Goal: Information Seeking & Learning: Learn about a topic

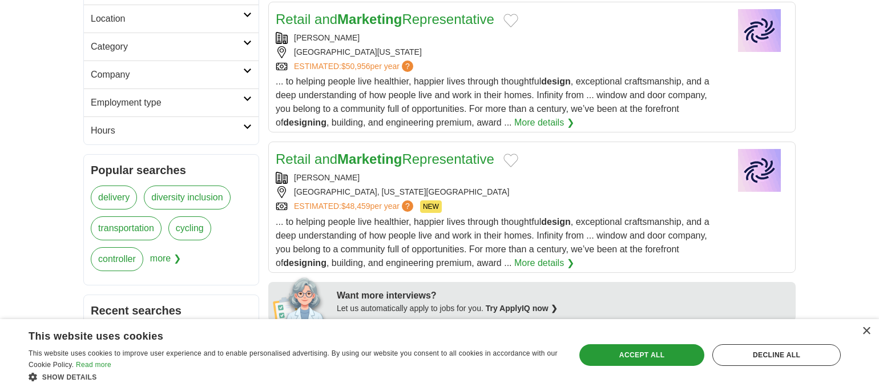
scroll to position [317, 0]
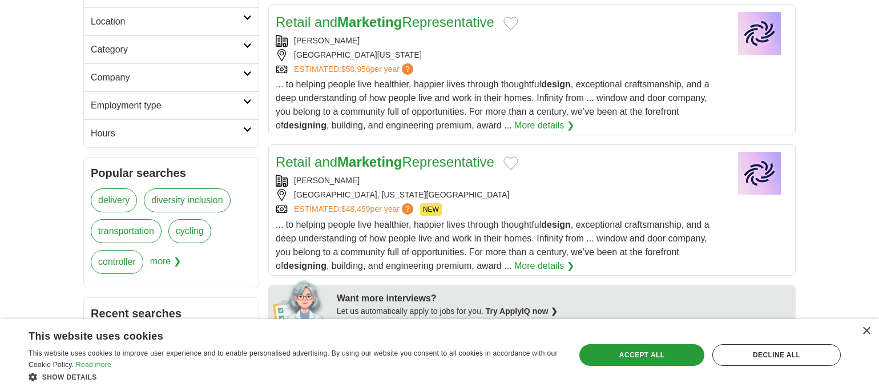
click at [449, 156] on link "Retail and Marketing Representative" at bounding box center [385, 161] width 219 height 15
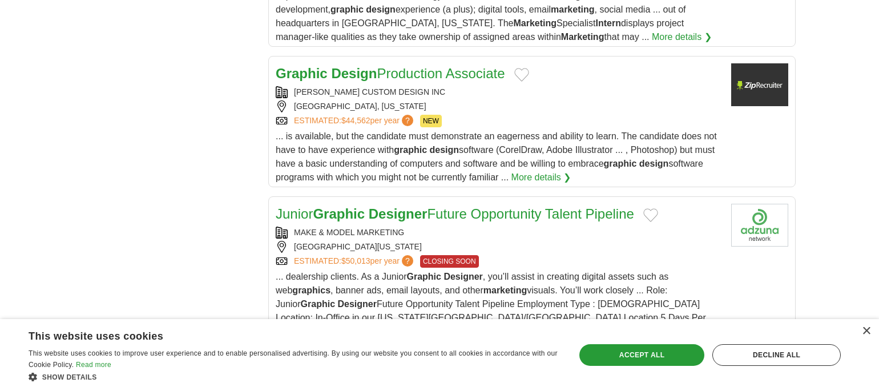
scroll to position [1333, 0]
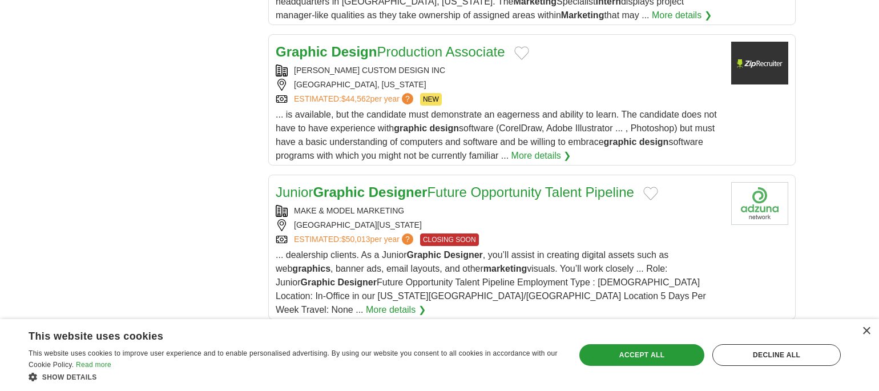
click at [373, 55] on strong "Design" at bounding box center [354, 51] width 46 height 15
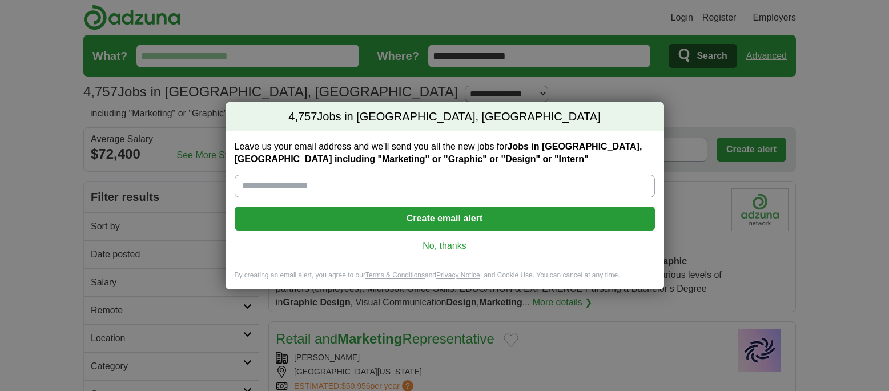
click at [446, 248] on link "No, thanks" at bounding box center [445, 246] width 402 height 13
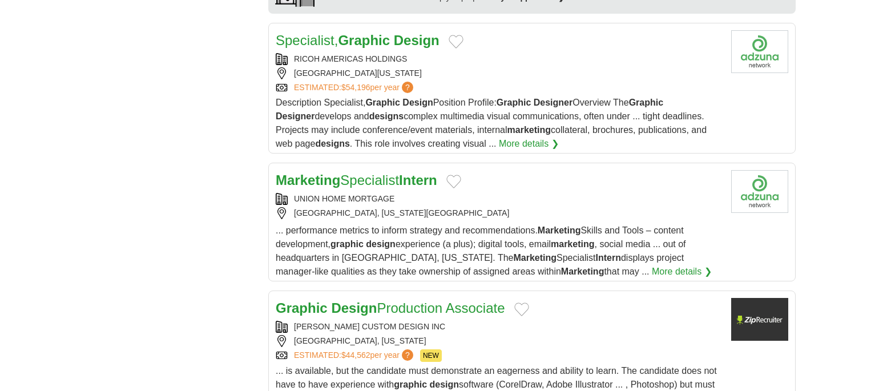
scroll to position [1090, 0]
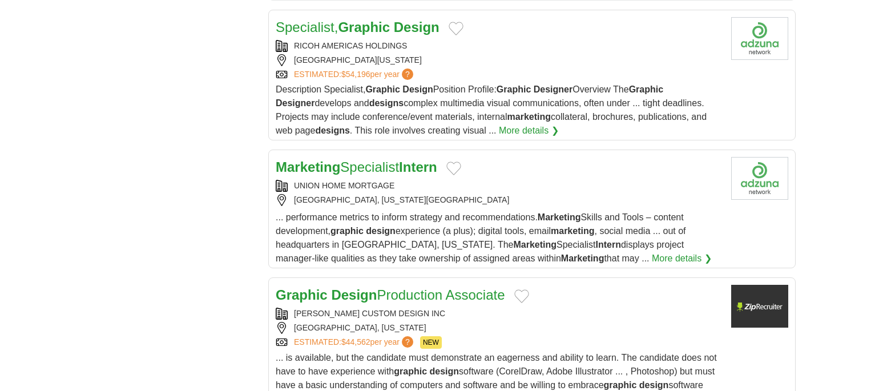
click at [392, 296] on link "Graphic Design Production Associate" at bounding box center [390, 294] width 229 height 15
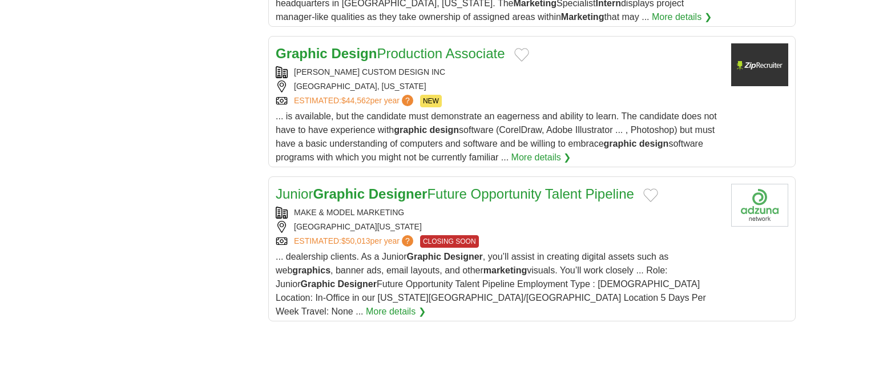
scroll to position [1311, 0]
